Goal: Task Accomplishment & Management: Manage account settings

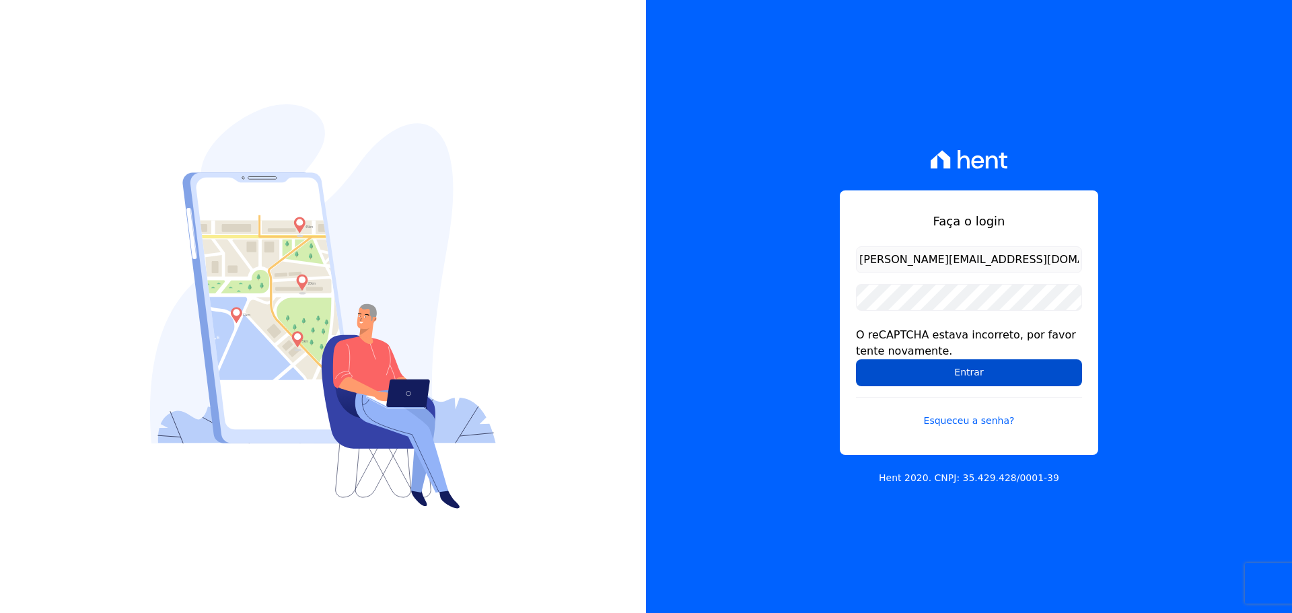
click at [947, 368] on input "Entrar" at bounding box center [969, 372] width 226 height 27
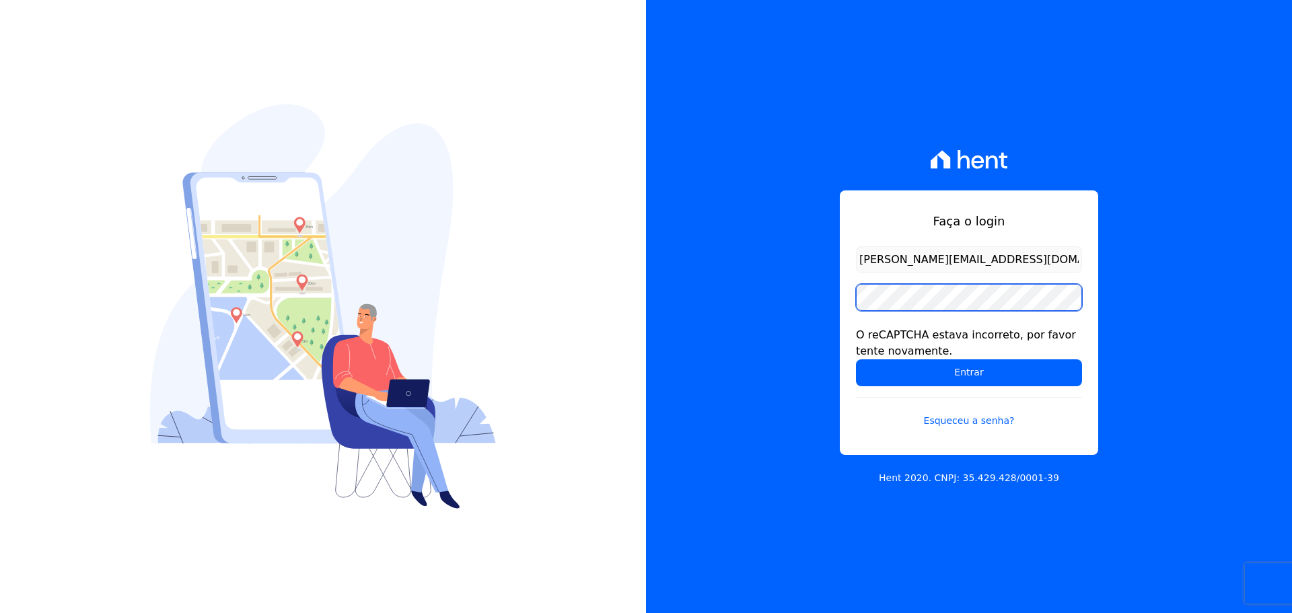
click at [639, 324] on div "Faça o login raquel.pradie@porto5.com.br O reCAPTCHA estava incorreto, por favo…" at bounding box center [646, 306] width 1292 height 613
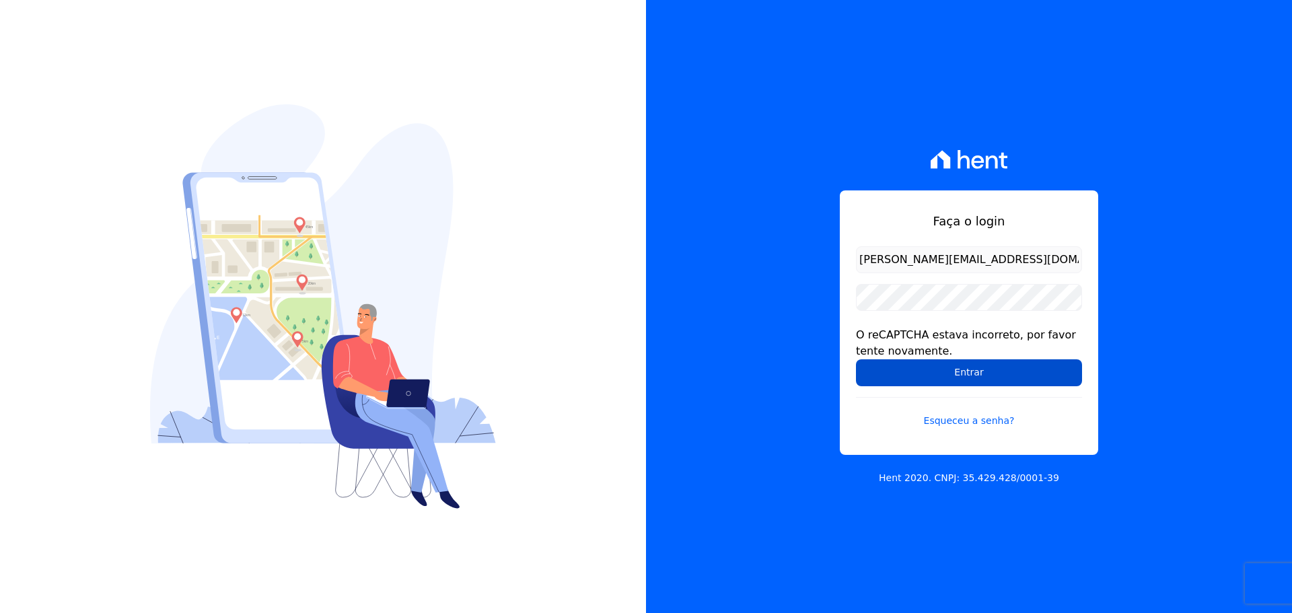
click at [948, 373] on input "Entrar" at bounding box center [969, 372] width 226 height 27
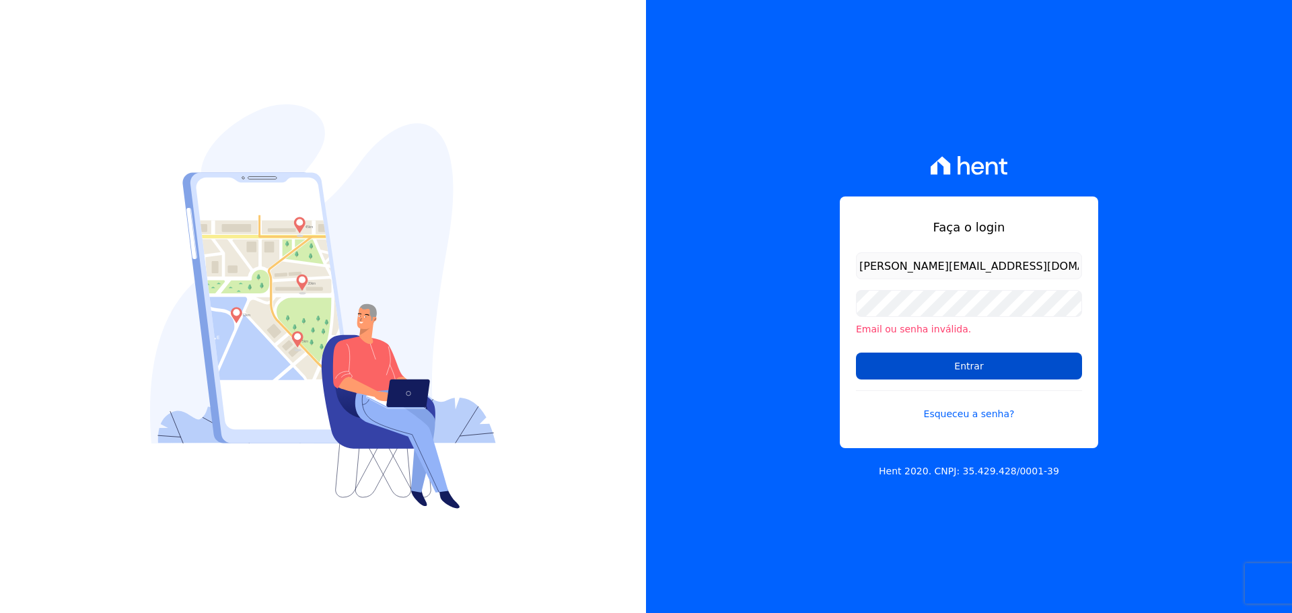
drag, startPoint x: 937, startPoint y: 365, endPoint x: 875, endPoint y: 379, distance: 63.5
click at [937, 365] on input "Entrar" at bounding box center [969, 366] width 226 height 27
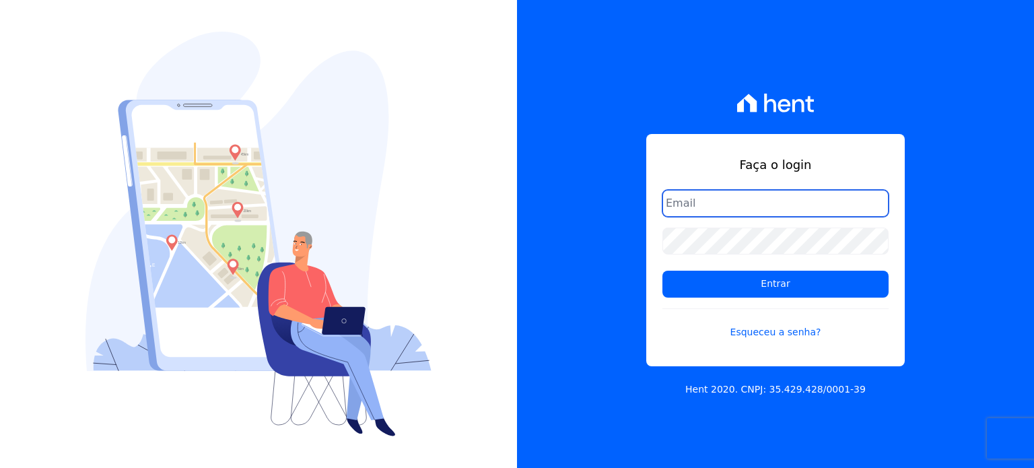
type input "[PERSON_NAME][EMAIL_ADDRESS][DOMAIN_NAME]"
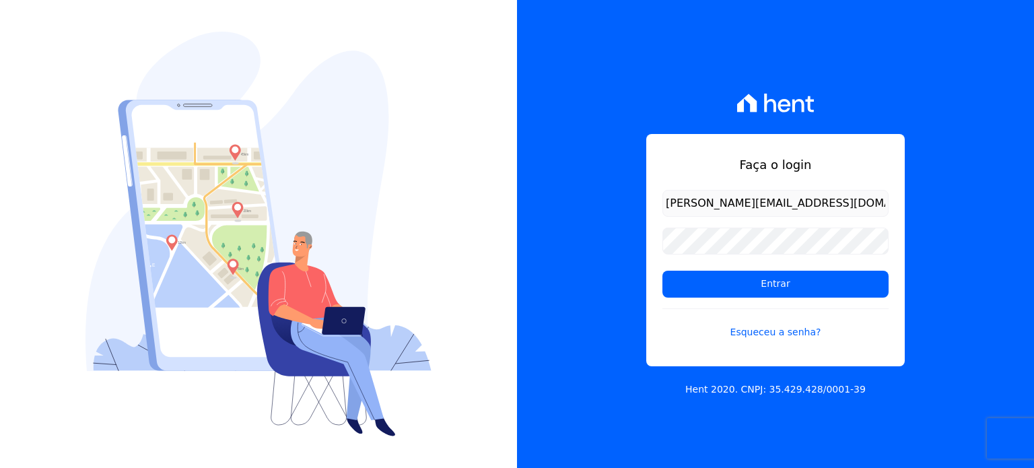
click at [734, 269] on form "raquel.pradie@porto5.com.br Entrar Esqueceu a senha?" at bounding box center [775, 273] width 226 height 166
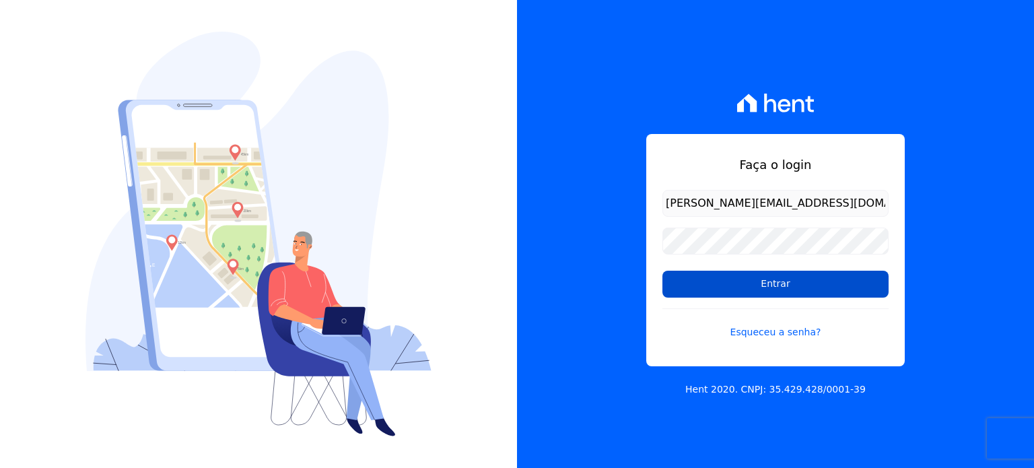
click at [728, 287] on input "Entrar" at bounding box center [775, 284] width 226 height 27
